Goal: Navigation & Orientation: Find specific page/section

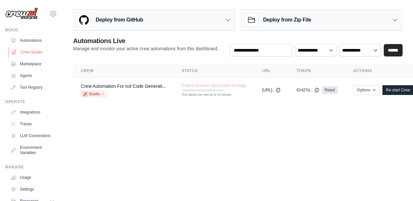
click at [33, 48] on link "Crew Studio" at bounding box center [32, 52] width 49 height 10
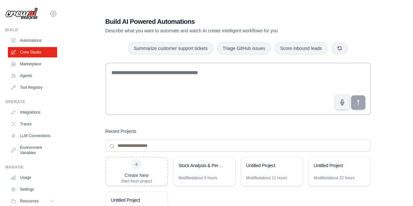
click at [50, 11] on icon at bounding box center [53, 14] width 6 height 6
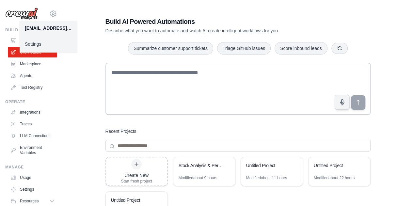
click at [76, 6] on main "Build AI Powered Automations Describe what you want to automate and watch AI cr…" at bounding box center [238, 139] width 351 height 278
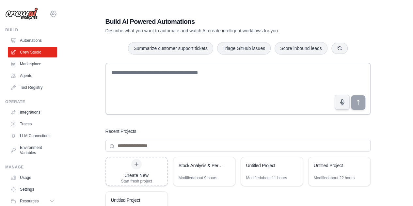
click at [49, 10] on icon at bounding box center [53, 14] width 8 height 8
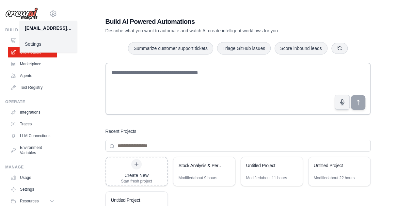
click at [37, 43] on link "Settings" at bounding box center [49, 44] width 58 height 12
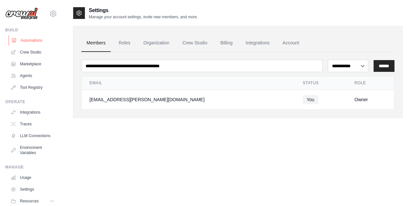
click at [26, 40] on link "Automations" at bounding box center [32, 40] width 49 height 10
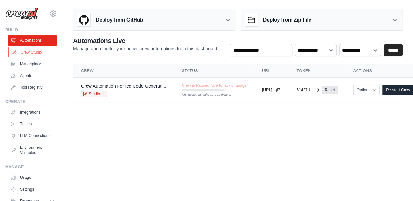
click at [33, 51] on link "Crew Studio" at bounding box center [32, 52] width 49 height 10
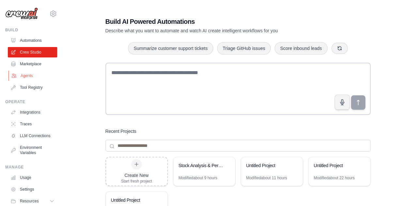
click at [31, 77] on link "Agents" at bounding box center [32, 76] width 49 height 10
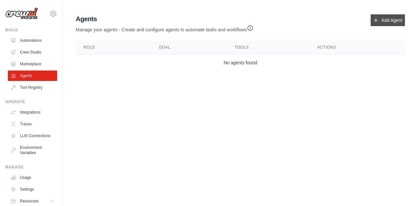
click at [382, 23] on link "Add Agent" at bounding box center [388, 20] width 34 height 12
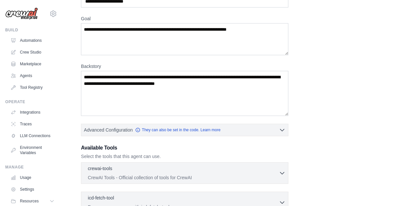
scroll to position [77, 0]
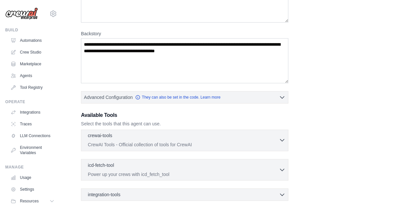
click at [277, 137] on div "crewai-tools 0 selected" at bounding box center [183, 136] width 191 height 8
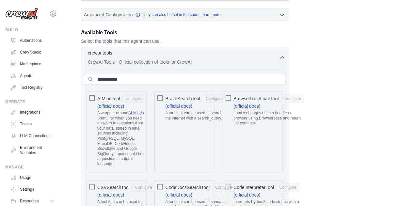
scroll to position [175, 0]
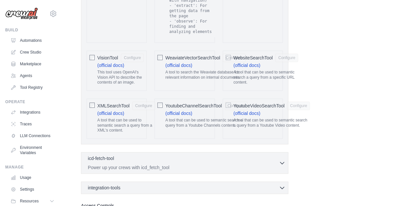
scroll to position [1449, 0]
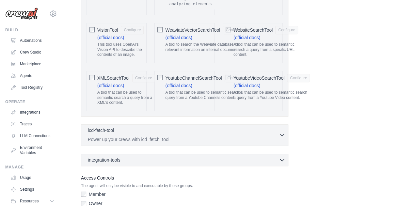
click at [204, 136] on p "Power up your crews with icd_fetch_tool" at bounding box center [183, 139] width 191 height 7
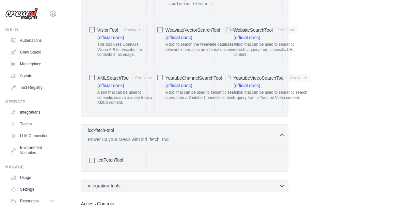
click at [204, 136] on p "Power up your crews with icd_fetch_tool" at bounding box center [183, 139] width 191 height 7
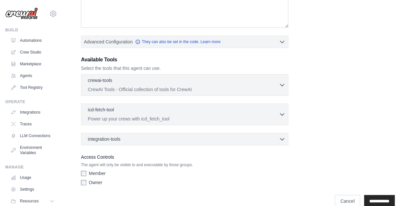
scroll to position [192, 0]
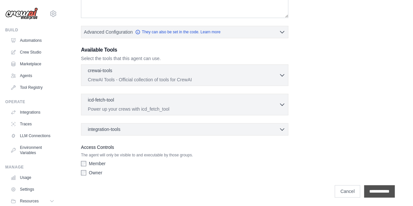
click at [365, 185] on input "**********" at bounding box center [379, 191] width 31 height 12
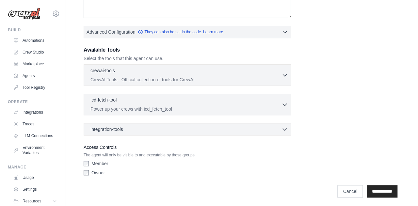
scroll to position [0, 0]
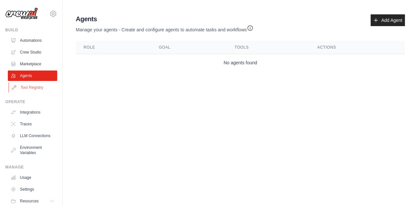
click at [29, 87] on link "Tool Registry" at bounding box center [32, 87] width 49 height 10
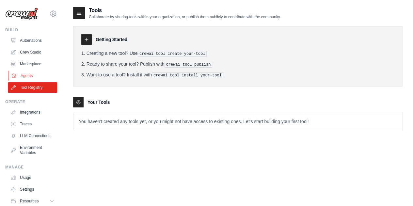
click at [30, 77] on link "Agents" at bounding box center [32, 76] width 49 height 10
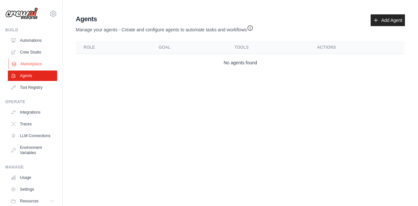
click at [29, 62] on link "Marketplace" at bounding box center [32, 64] width 49 height 10
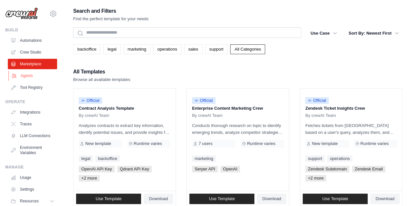
click at [31, 74] on link "Agents" at bounding box center [32, 76] width 49 height 10
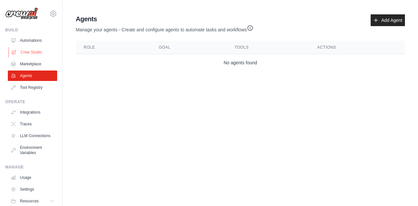
click at [31, 53] on link "Crew Studio" at bounding box center [32, 52] width 49 height 10
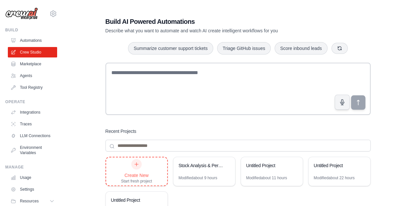
click at [137, 169] on div at bounding box center [136, 164] width 10 height 10
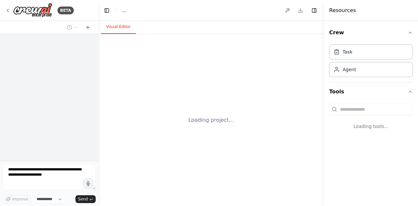
select select "****"
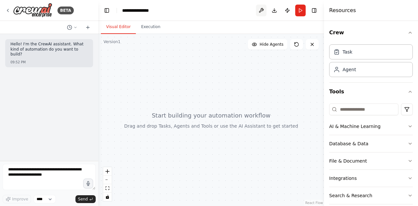
click at [258, 11] on button at bounding box center [261, 11] width 10 height 12
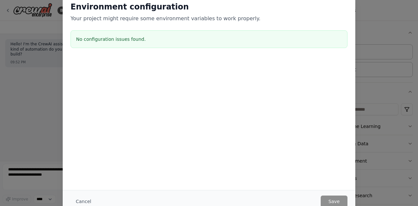
click at [375, 89] on div "Environment configuration Your project might require some environment variables…" at bounding box center [209, 103] width 418 height 206
click at [26, 111] on div "Environment configuration Your project might require some environment variables…" at bounding box center [209, 103] width 418 height 206
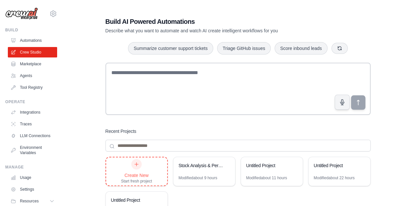
click at [138, 170] on div "Create New Start fresh project" at bounding box center [136, 171] width 31 height 25
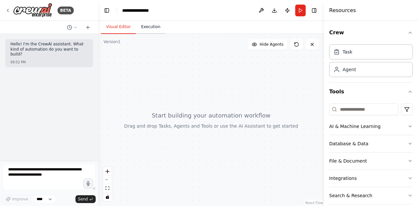
click at [150, 28] on button "Execution" at bounding box center [151, 27] width 30 height 14
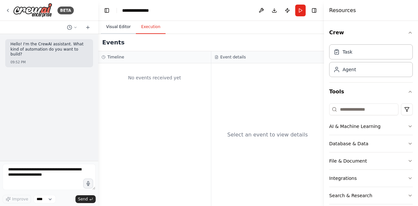
click at [121, 29] on button "Visual Editor" at bounding box center [118, 27] width 35 height 14
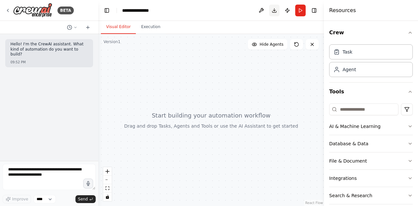
click at [274, 12] on button "Download" at bounding box center [274, 11] width 10 height 12
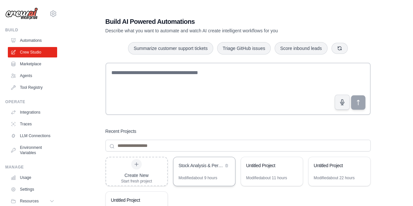
click at [207, 168] on div "Stock Analysis & Performance Prediction" at bounding box center [201, 165] width 45 height 7
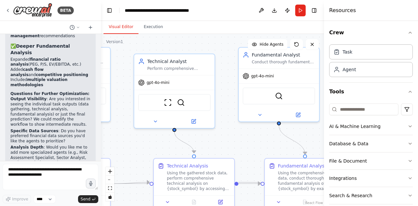
scroll to position [1568, 0]
click at [101, 128] on div "BETA Hello! I'm the CrewAI assistant. What kind of automation do you want to bu…" at bounding box center [209, 103] width 418 height 206
click at [111, 180] on icon "zoom out" at bounding box center [110, 180] width 4 height 1
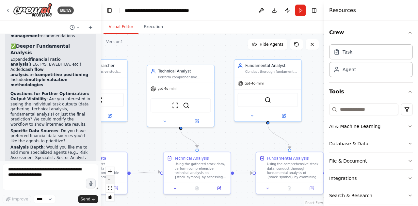
click at [111, 180] on icon "zoom out" at bounding box center [110, 180] width 4 height 1
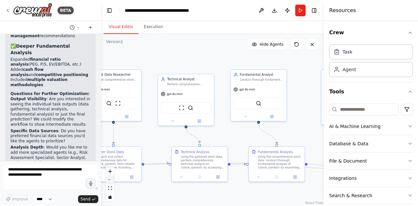
click at [111, 180] on icon "zoom out" at bounding box center [110, 180] width 4 height 1
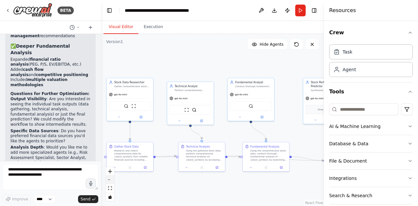
click at [111, 180] on icon "zoom out" at bounding box center [110, 180] width 4 height 1
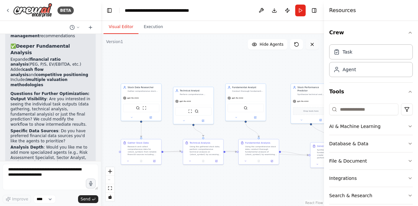
click at [313, 48] on button at bounding box center [312, 44] width 13 height 10
click at [314, 45] on icon at bounding box center [312, 44] width 5 height 5
click at [314, 44] on icon at bounding box center [312, 44] width 5 height 5
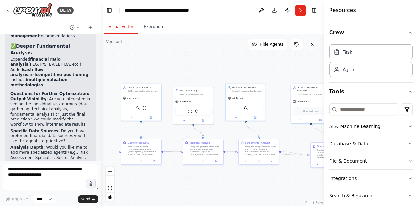
click at [314, 44] on icon at bounding box center [312, 44] width 5 height 5
click at [110, 180] on div "React Flow controls" at bounding box center [110, 184] width 8 height 34
click at [80, 27] on icon at bounding box center [78, 27] width 4 height 4
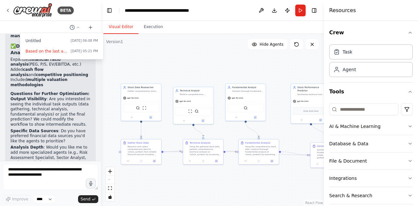
click at [165, 59] on div ".deletable-edge-delete-btn { width: 20px; height: 20px; border: 0px solid #ffff…" at bounding box center [212, 120] width 223 height 172
click at [101, 154] on div ".deletable-edge-delete-btn { width: 20px; height: 20px; border: 0px solid #ffff…" at bounding box center [212, 120] width 223 height 172
click at [132, 57] on div ".deletable-edge-delete-btn { width: 20px; height: 20px; border: 0px solid #ffff…" at bounding box center [212, 120] width 223 height 172
drag, startPoint x: 98, startPoint y: 151, endPoint x: 101, endPoint y: 135, distance: 16.2
click at [101, 135] on div at bounding box center [50, 103] width 101 height 206
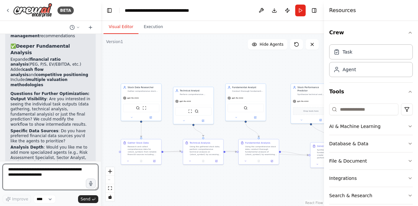
click at [53, 178] on textarea at bounding box center [51, 177] width 96 height 26
click at [99, 151] on div at bounding box center [99, 103] width 3 height 206
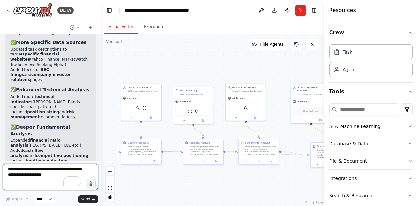
scroll to position [1499, 0]
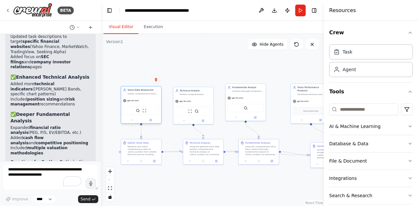
drag, startPoint x: 135, startPoint y: 95, endPoint x: 137, endPoint y: 99, distance: 4.1
click at [137, 99] on div "gpt-4o-mini" at bounding box center [141, 100] width 40 height 7
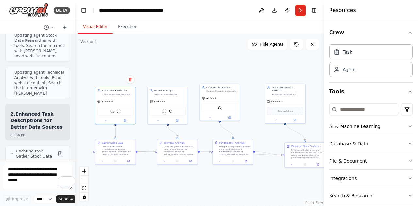
scroll to position [1959, 0]
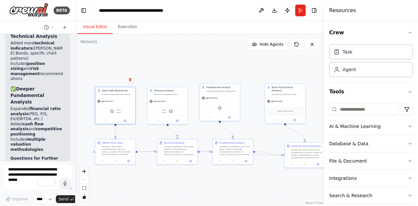
drag, startPoint x: 100, startPoint y: 126, endPoint x: 75, endPoint y: 121, distance: 25.8
click at [75, 121] on div "BETA Hello! I'm the CrewAI assistant. What kind of automation do you want to bu…" at bounding box center [209, 103] width 418 height 206
click at [6, 11] on icon at bounding box center [5, 9] width 5 height 1
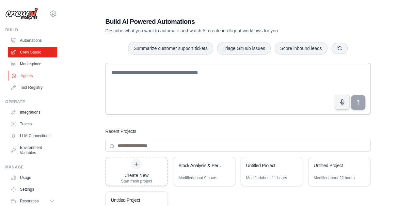
click at [25, 78] on link "Agents" at bounding box center [32, 76] width 49 height 10
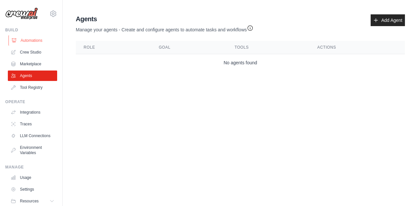
click at [25, 39] on link "Automations" at bounding box center [32, 40] width 49 height 10
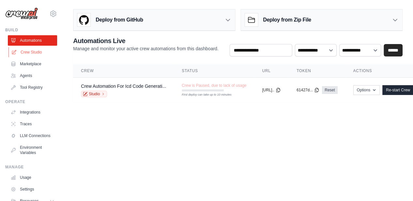
click at [24, 53] on link "Crew Studio" at bounding box center [32, 52] width 49 height 10
click at [31, 39] on link "Automations" at bounding box center [32, 40] width 49 height 10
click at [28, 52] on link "Crew Studio" at bounding box center [32, 52] width 49 height 10
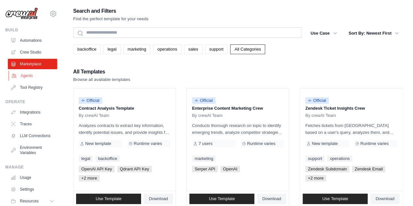
click at [22, 76] on link "Agents" at bounding box center [32, 76] width 49 height 10
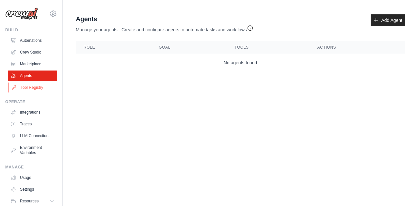
click at [27, 87] on link "Tool Registry" at bounding box center [32, 87] width 49 height 10
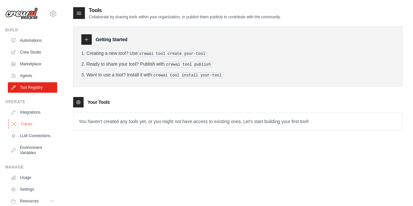
click at [23, 122] on link "Traces" at bounding box center [32, 124] width 49 height 10
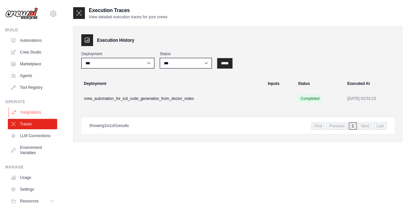
click at [25, 112] on link "Integrations" at bounding box center [32, 112] width 49 height 10
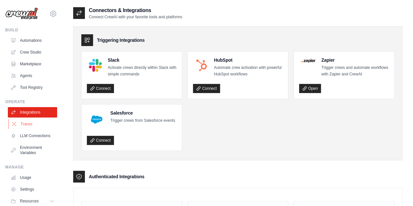
click at [25, 125] on link "Traces" at bounding box center [32, 124] width 49 height 10
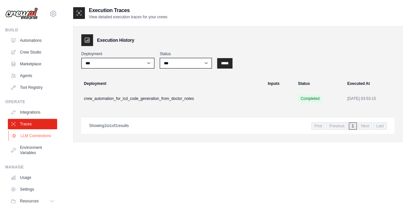
click at [29, 138] on link "LLM Connections" at bounding box center [32, 136] width 49 height 10
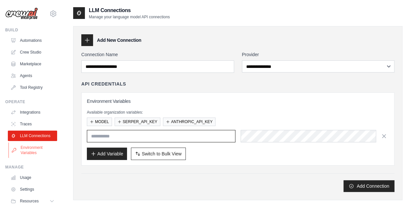
type input "*****"
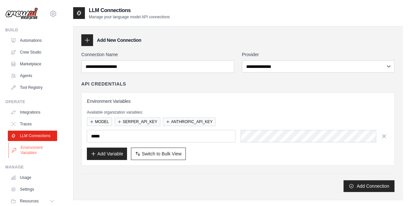
click at [29, 149] on link "Environment Variables" at bounding box center [32, 151] width 49 height 16
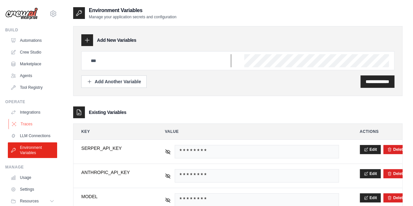
type input "*****"
click at [32, 113] on link "Integrations" at bounding box center [32, 112] width 49 height 10
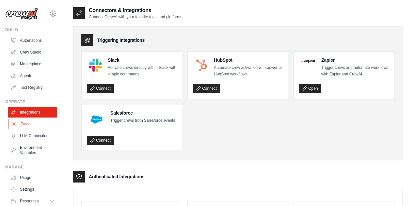
click at [22, 122] on link "Traces" at bounding box center [32, 124] width 49 height 10
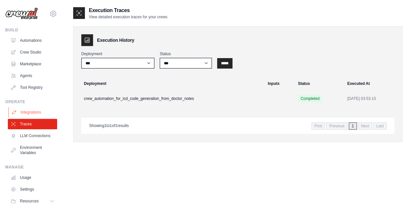
click at [24, 113] on link "Integrations" at bounding box center [32, 112] width 49 height 10
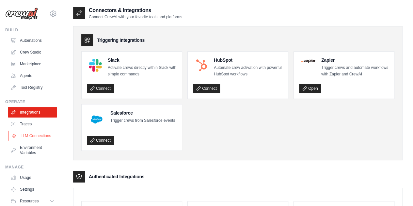
click at [24, 141] on link "LLM Connections" at bounding box center [32, 136] width 49 height 10
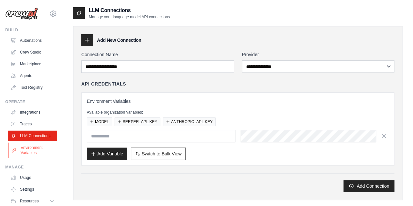
type input "*****"
click at [24, 155] on link "Environment Variables" at bounding box center [32, 151] width 49 height 16
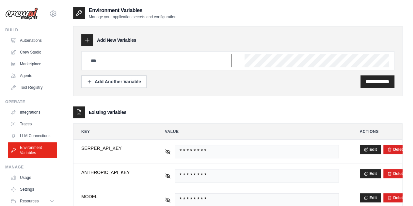
type input "*****"
click at [39, 138] on link "LLM Connections" at bounding box center [32, 136] width 49 height 10
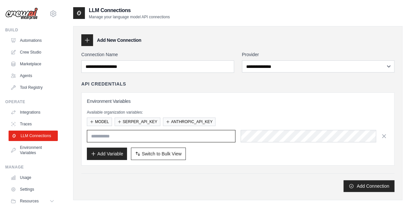
type input "*****"
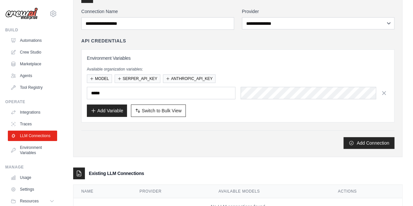
scroll to position [2, 0]
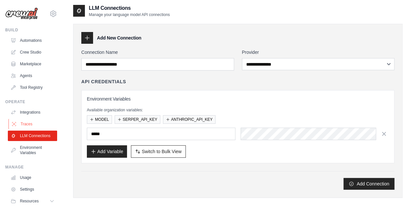
click at [32, 123] on link "Traces" at bounding box center [32, 124] width 49 height 10
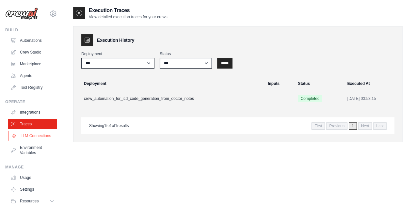
click at [31, 141] on link "LLM Connections" at bounding box center [32, 136] width 49 height 10
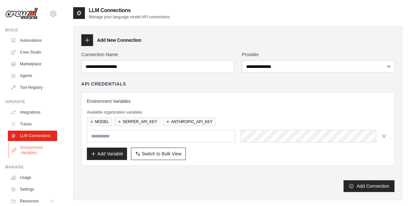
click at [29, 155] on link "Environment Variables" at bounding box center [32, 151] width 49 height 16
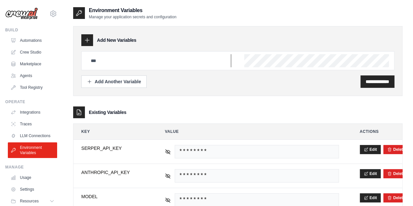
type input "*****"
click at [38, 43] on link "Automations" at bounding box center [32, 40] width 49 height 10
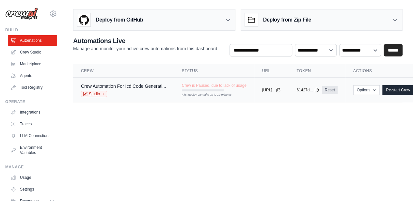
click at [221, 88] on span "Crew is Paused, due to lack of usage" at bounding box center [214, 85] width 65 height 5
click at [380, 93] on button "Options" at bounding box center [367, 90] width 26 height 10
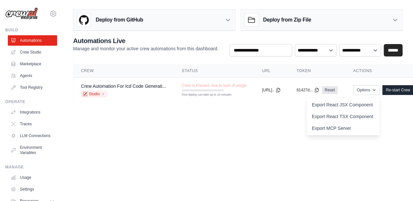
click at [272, 132] on body "manish.g.bhatia@gmail.com Settings Build Automations Crew Studio" at bounding box center [206, 100] width 413 height 201
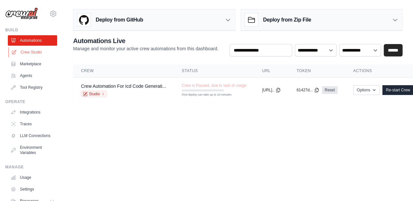
click at [33, 52] on link "Crew Studio" at bounding box center [32, 52] width 49 height 10
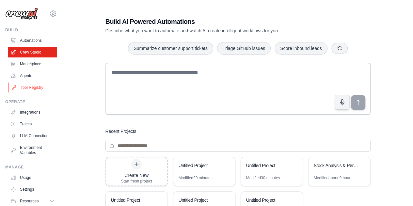
click at [38, 89] on link "Tool Registry" at bounding box center [32, 87] width 49 height 10
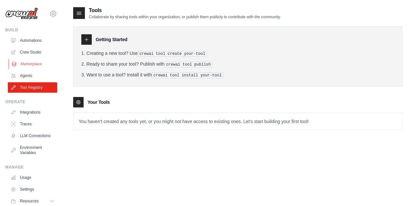
click at [33, 66] on link "Marketplace" at bounding box center [32, 64] width 49 height 10
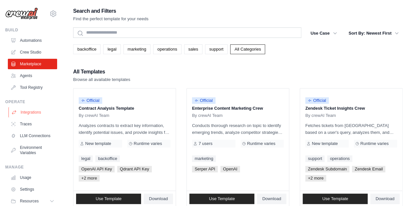
click at [24, 110] on link "Integrations" at bounding box center [32, 112] width 49 height 10
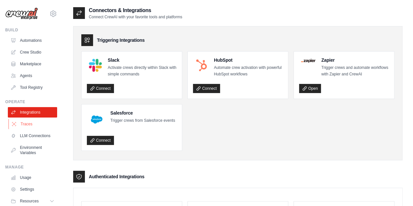
click at [25, 126] on link "Traces" at bounding box center [32, 124] width 49 height 10
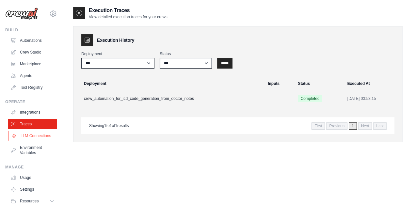
click at [25, 137] on link "LLM Connections" at bounding box center [32, 136] width 49 height 10
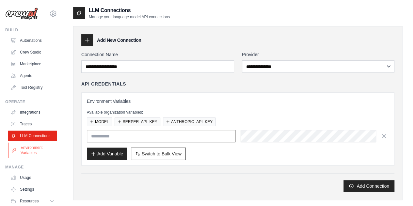
type input "*****"
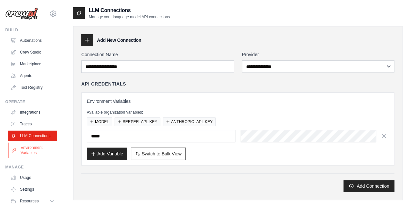
click at [32, 151] on link "Environment Variables" at bounding box center [32, 151] width 49 height 16
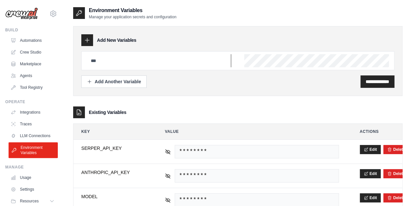
type input "*****"
click at [30, 114] on link "Integrations" at bounding box center [32, 112] width 49 height 10
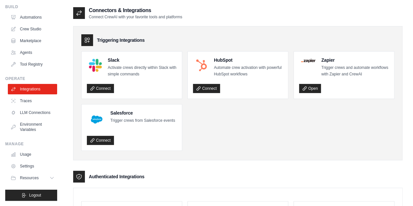
scroll to position [26, 0]
click at [27, 156] on link "Usage" at bounding box center [32, 154] width 49 height 10
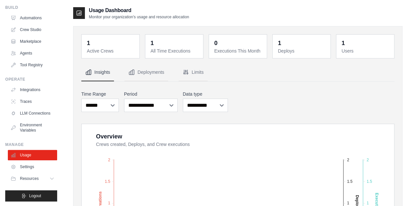
scroll to position [25, 0]
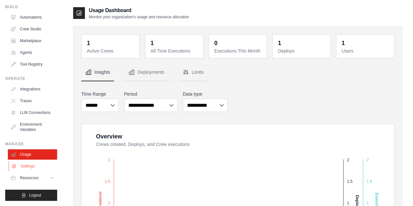
click at [38, 167] on link "Settings" at bounding box center [32, 166] width 49 height 10
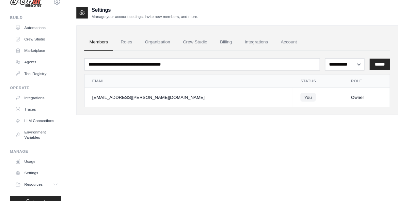
scroll to position [12, 0]
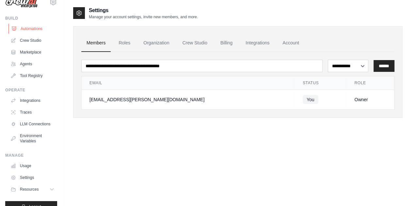
click at [36, 30] on link "Automations" at bounding box center [32, 29] width 49 height 10
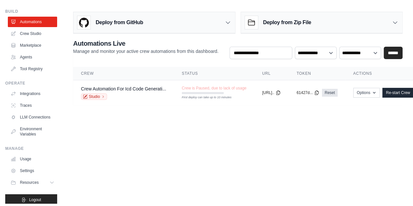
scroll to position [22, 0]
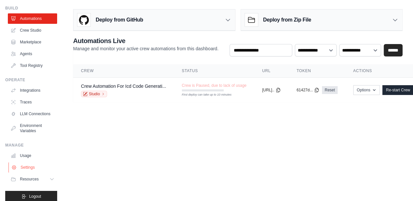
click at [26, 171] on link "Settings" at bounding box center [32, 167] width 49 height 10
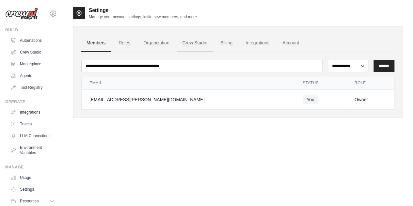
click at [198, 41] on link "Crew Studio" at bounding box center [194, 43] width 35 height 18
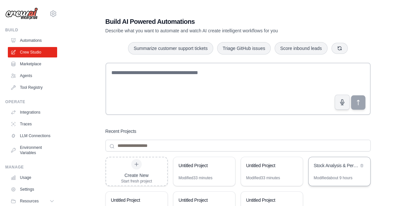
click at [331, 171] on div "Stock Analysis & Performance Prediction" at bounding box center [340, 166] width 62 height 18
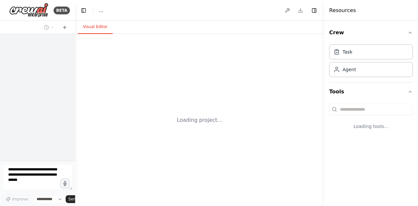
select select "****"
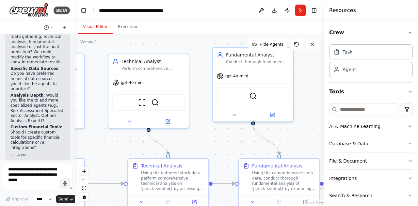
scroll to position [2117, 0]
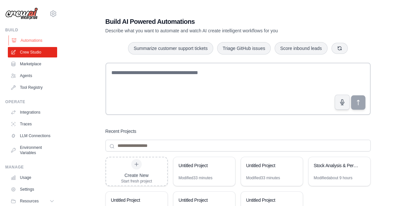
click at [29, 38] on link "Automations" at bounding box center [32, 40] width 49 height 10
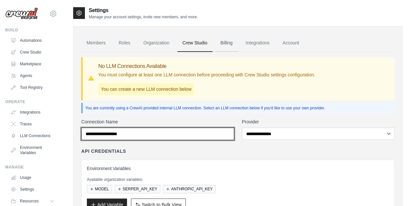
type input "*****"
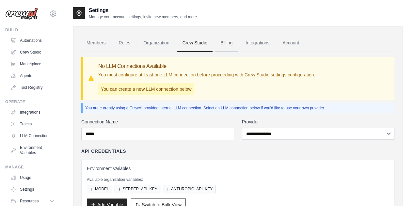
click at [229, 43] on link "Billing" at bounding box center [226, 43] width 23 height 18
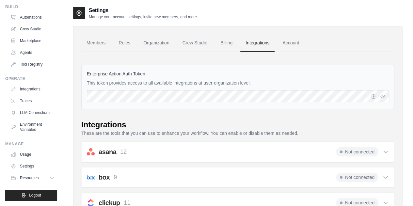
scroll to position [28, 0]
click at [50, 178] on icon at bounding box center [52, 178] width 5 height 5
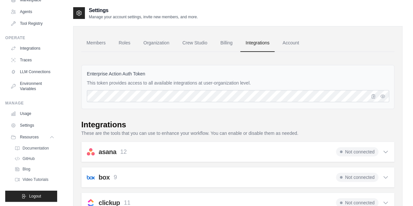
scroll to position [64, 0]
click at [50, 140] on icon at bounding box center [52, 137] width 5 height 5
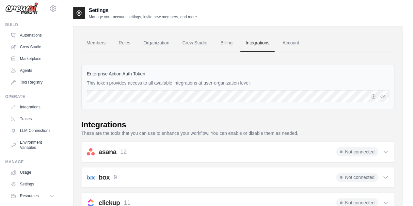
scroll to position [20, 0]
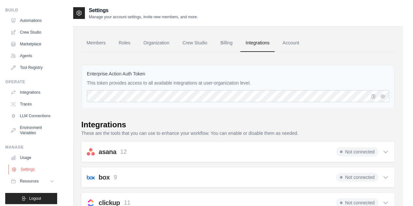
click at [29, 171] on link "Settings" at bounding box center [32, 169] width 49 height 10
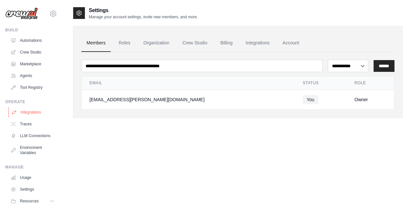
click at [37, 113] on link "Integrations" at bounding box center [32, 112] width 49 height 10
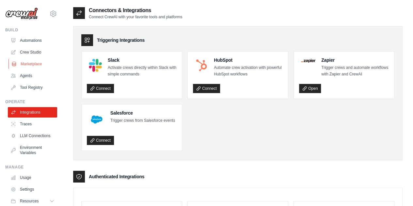
click at [31, 61] on link "Marketplace" at bounding box center [32, 64] width 49 height 10
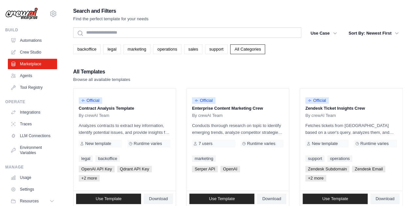
drag, startPoint x: 63, startPoint y: 49, endPoint x: 61, endPoint y: 110, distance: 60.5
click at [141, 71] on div "All Templates Browse all available templates" at bounding box center [238, 75] width 330 height 16
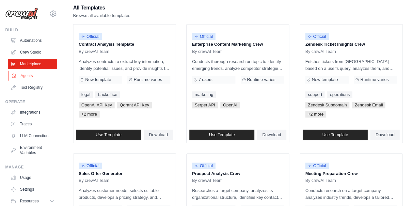
scroll to position [65, 0]
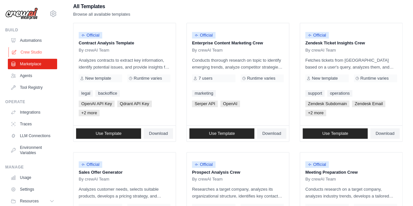
click at [35, 55] on link "Crew Studio" at bounding box center [32, 52] width 49 height 10
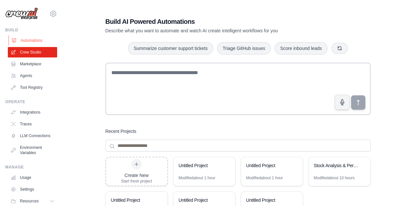
click at [34, 39] on link "Automations" at bounding box center [32, 40] width 49 height 10
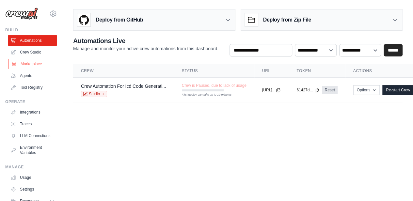
click at [26, 64] on link "Marketplace" at bounding box center [32, 64] width 49 height 10
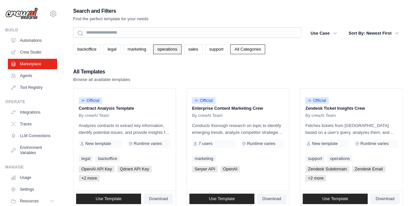
click at [180, 53] on link "operations" at bounding box center [167, 49] width 28 height 10
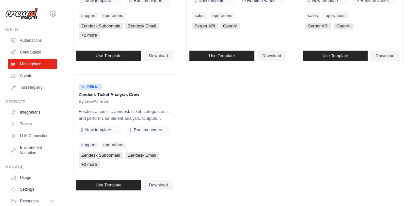
scroll to position [143, 0]
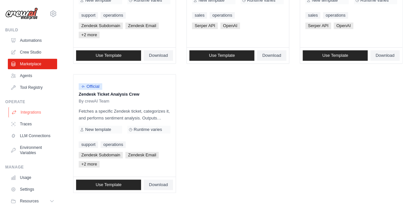
click at [39, 112] on link "Integrations" at bounding box center [32, 112] width 49 height 10
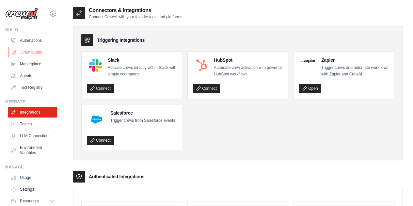
click at [41, 54] on link "Crew Studio" at bounding box center [32, 52] width 49 height 10
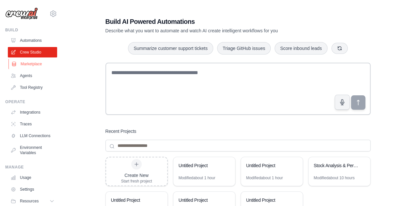
click at [34, 61] on link "Marketplace" at bounding box center [32, 64] width 49 height 10
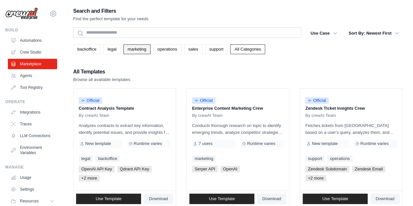
click at [142, 48] on link "marketing" at bounding box center [137, 49] width 27 height 10
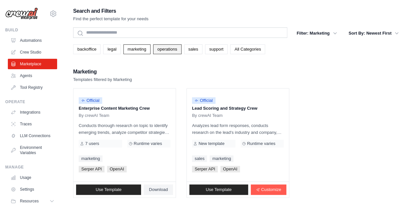
click at [182, 51] on link "operations" at bounding box center [167, 49] width 28 height 10
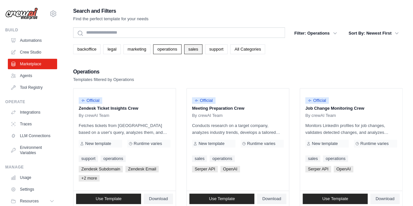
click at [203, 51] on link "sales" at bounding box center [193, 49] width 18 height 10
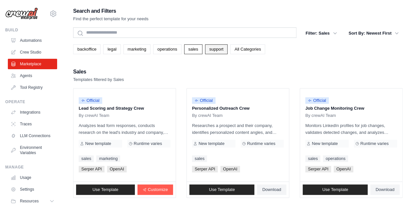
click at [228, 51] on link "support" at bounding box center [216, 49] width 23 height 10
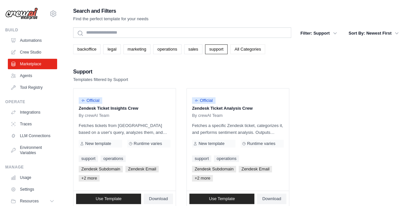
click at [257, 53] on link "All Categories" at bounding box center [247, 49] width 35 height 10
